Goal: Navigation & Orientation: Go to known website

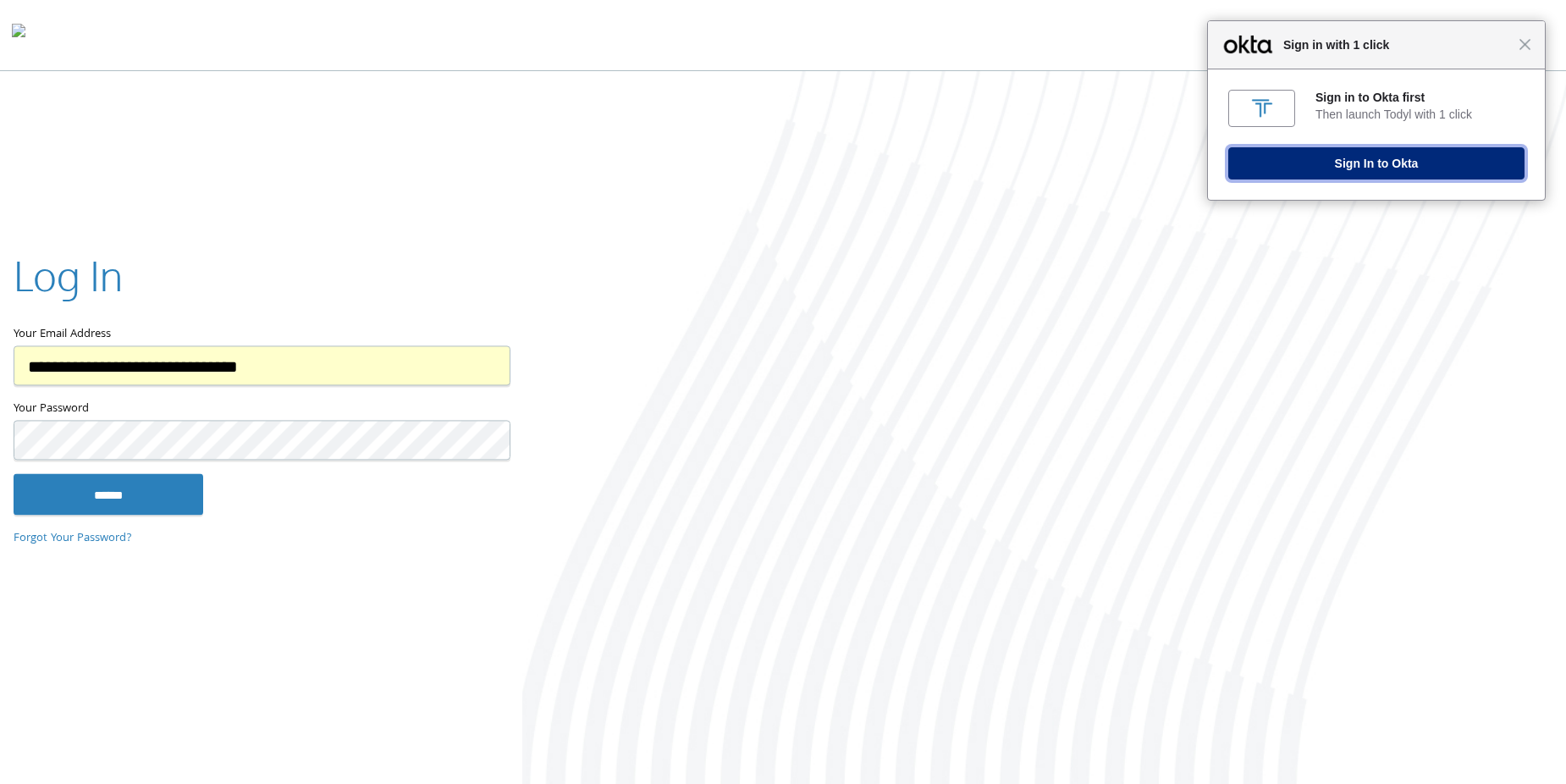
click at [1362, 159] on button "Sign In to Okta" at bounding box center [1377, 163] width 297 height 32
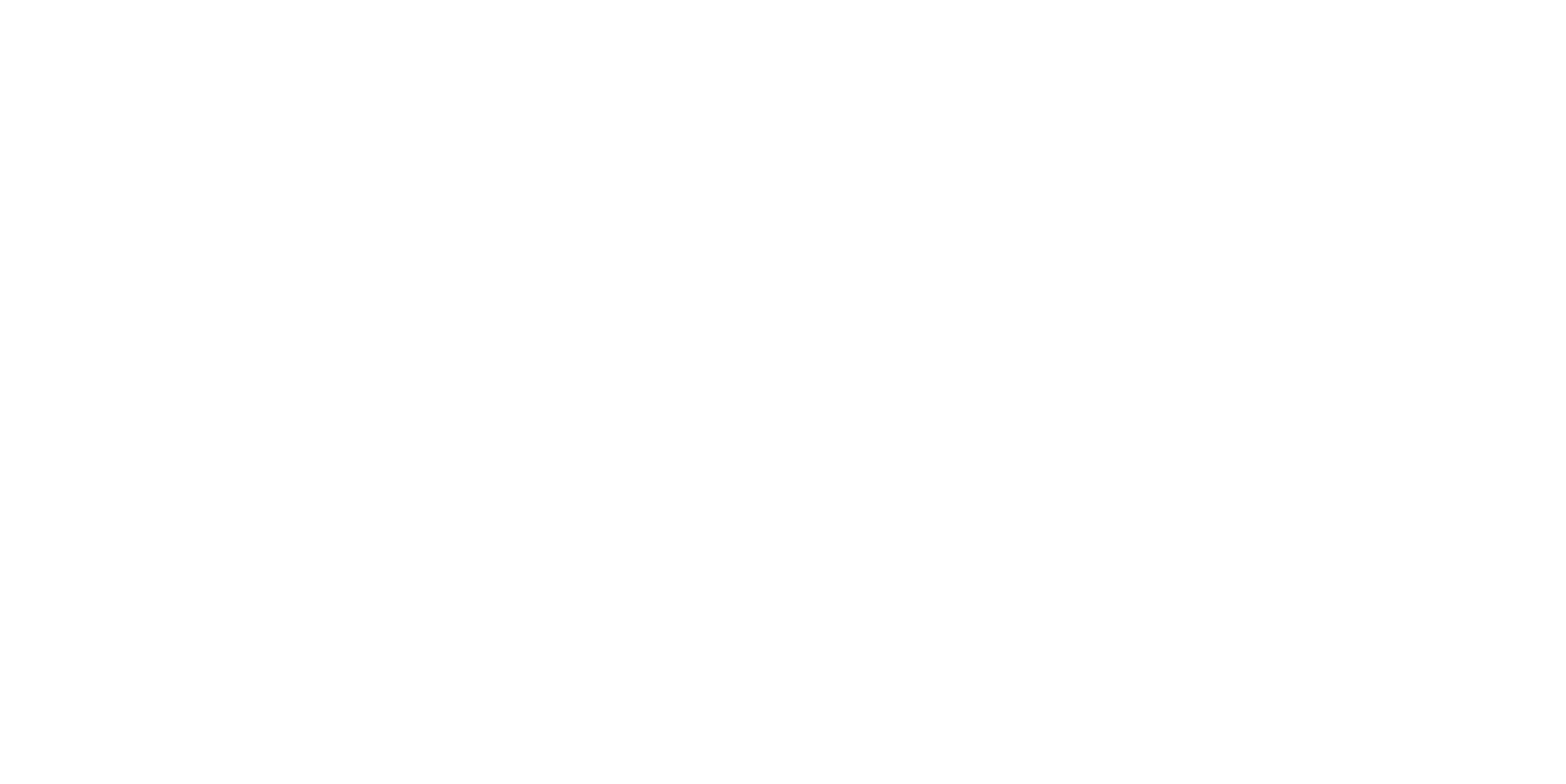
click at [922, 458] on div at bounding box center [1044, 430] width 1044 height 716
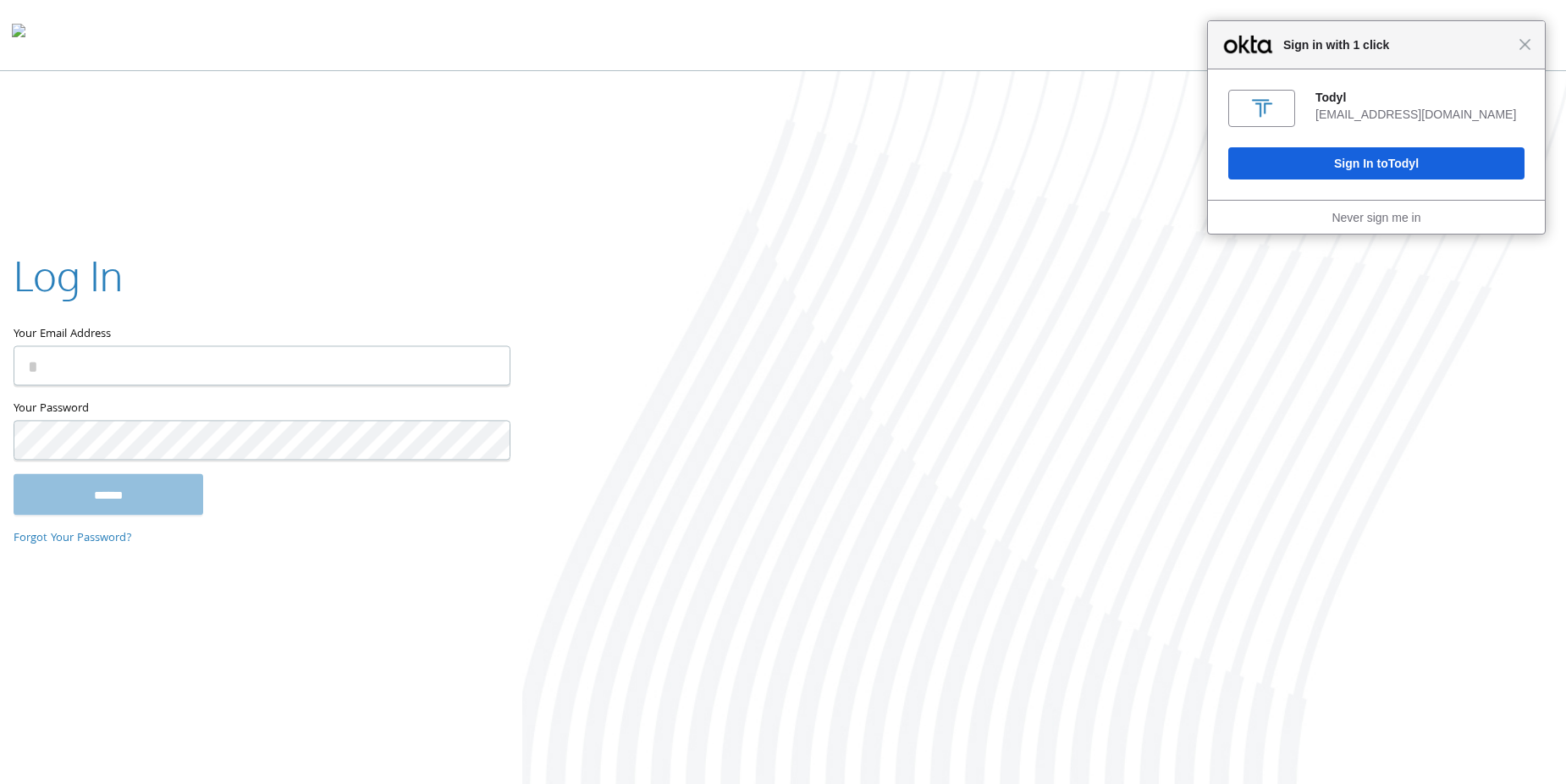
click at [325, 361] on input "Your Email Address" at bounding box center [262, 366] width 497 height 40
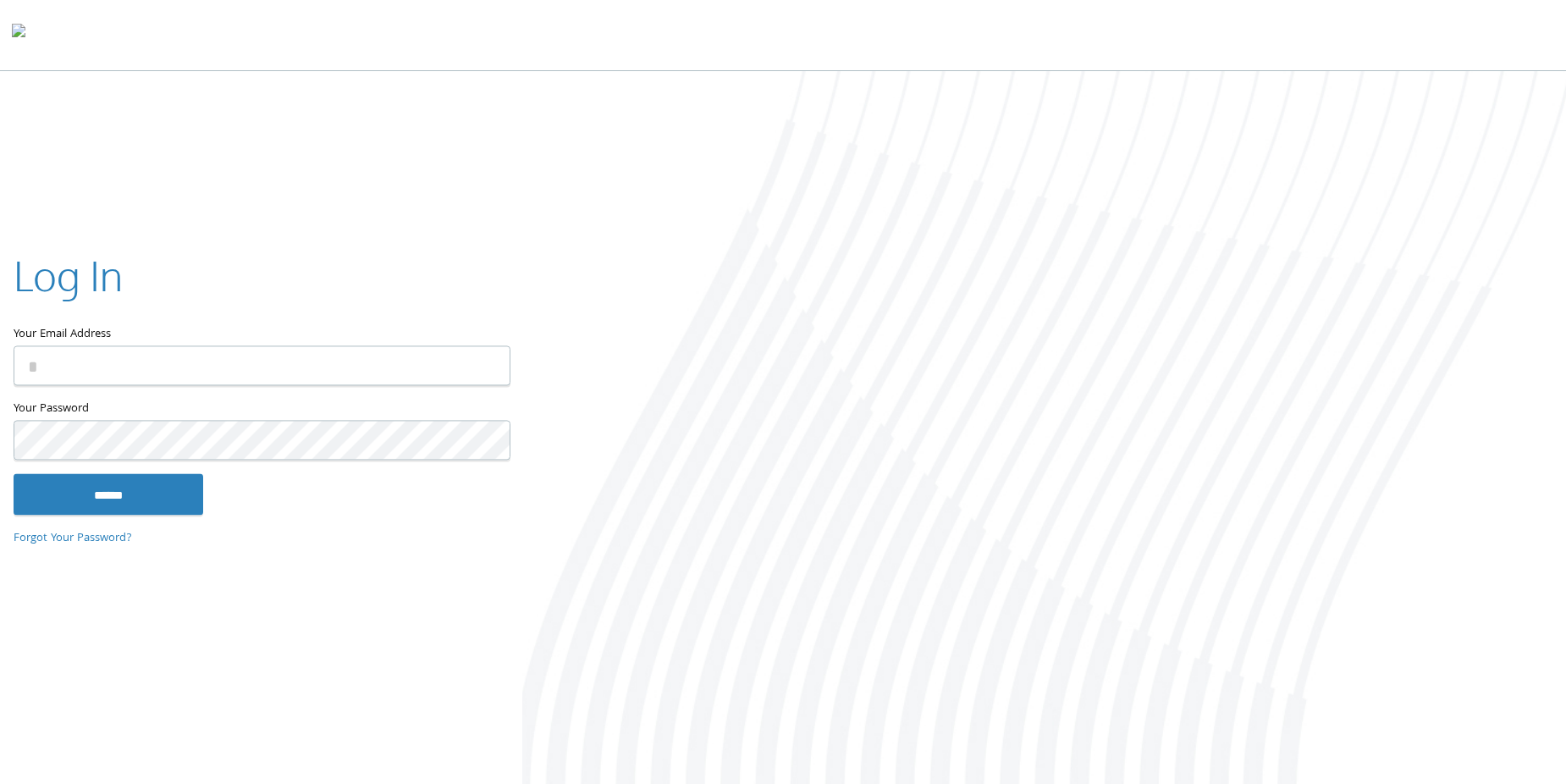
type input "**********"
